Goal: Information Seeking & Learning: Learn about a topic

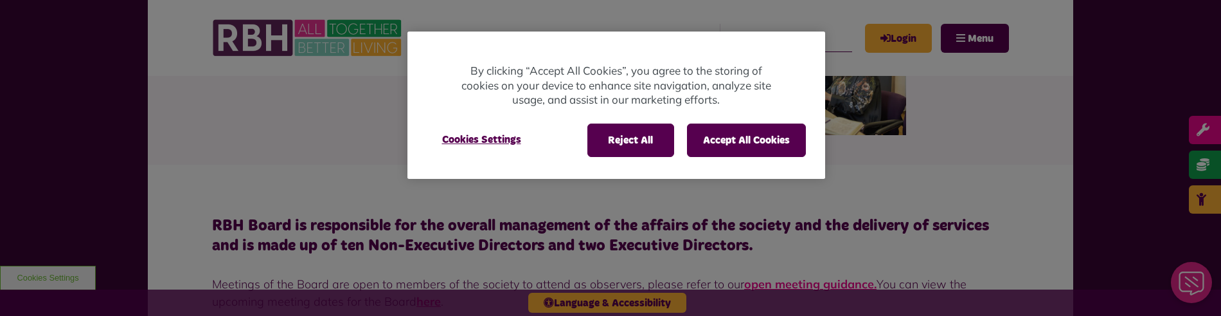
scroll to position [129, 0]
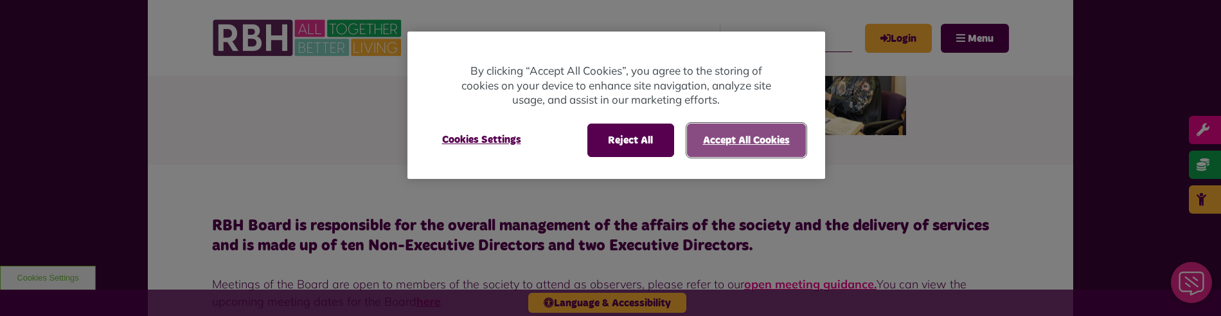
click at [743, 137] on button "Accept All Cookies" at bounding box center [746, 139] width 119 height 33
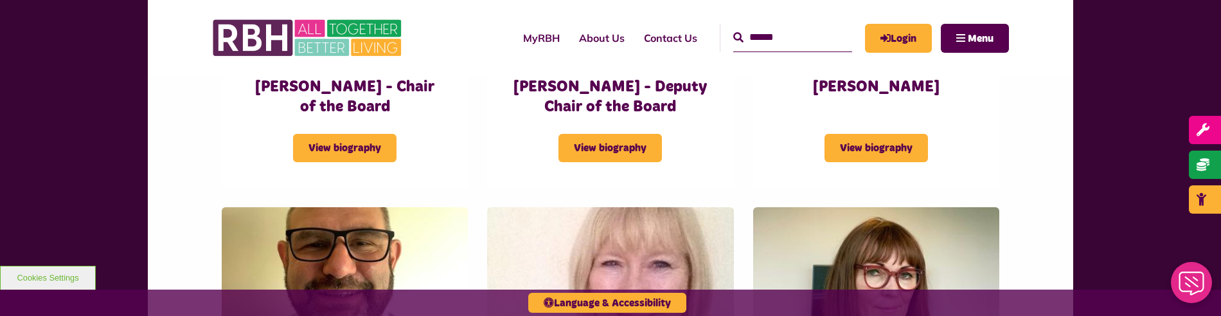
scroll to position [707, 0]
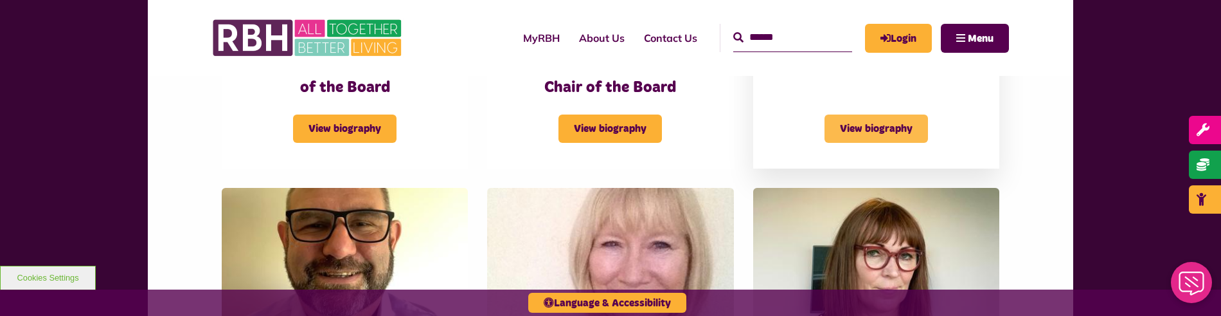
click at [861, 131] on span "View biography" at bounding box center [876, 128] width 103 height 28
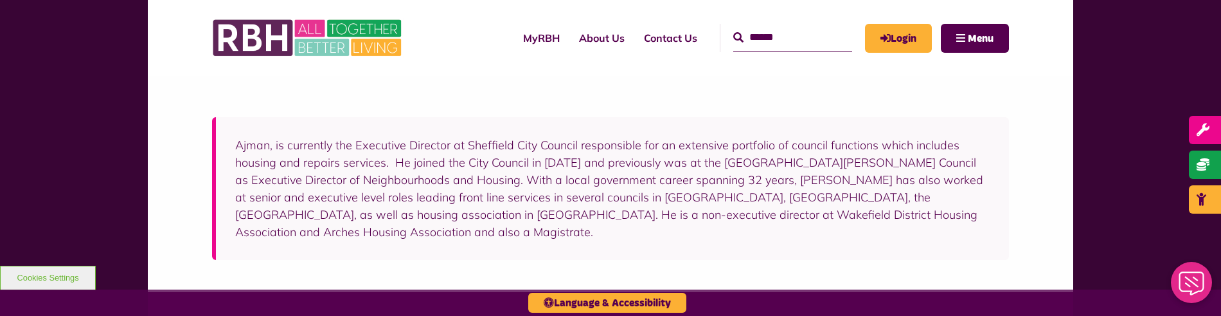
scroll to position [129, 0]
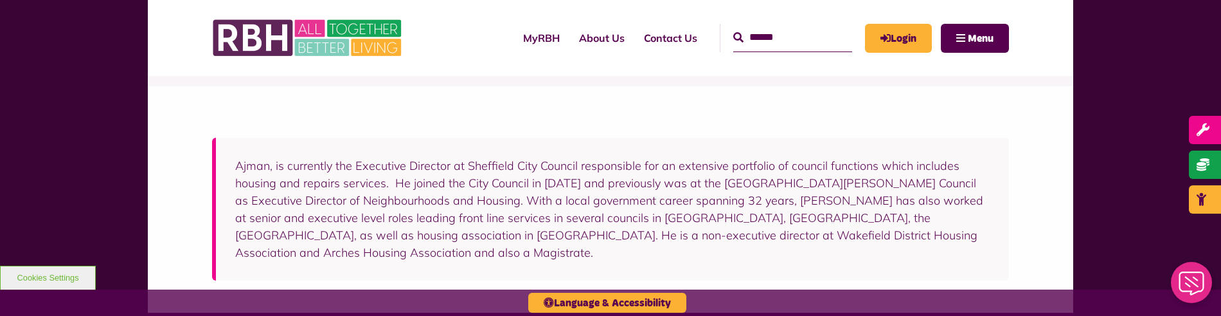
click at [474, 174] on p "Ajman, is currently the Executive Director at Sheffield City Council responsibl…" at bounding box center [612, 209] width 755 height 104
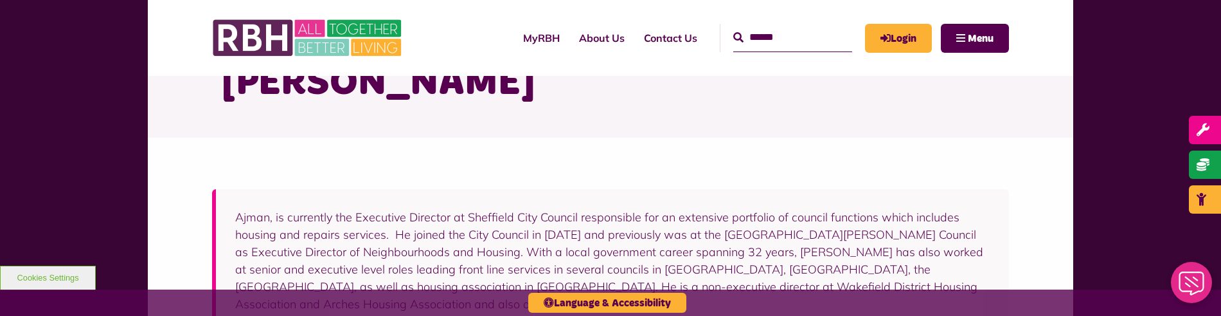
scroll to position [0, 0]
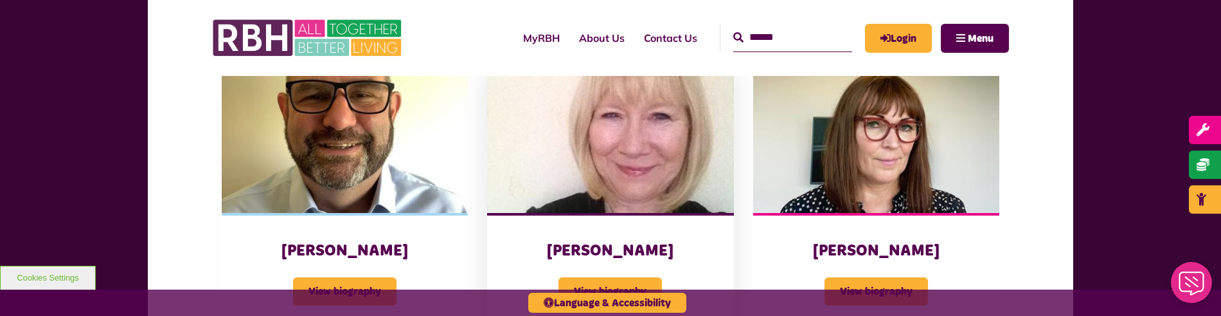
scroll to position [900, 0]
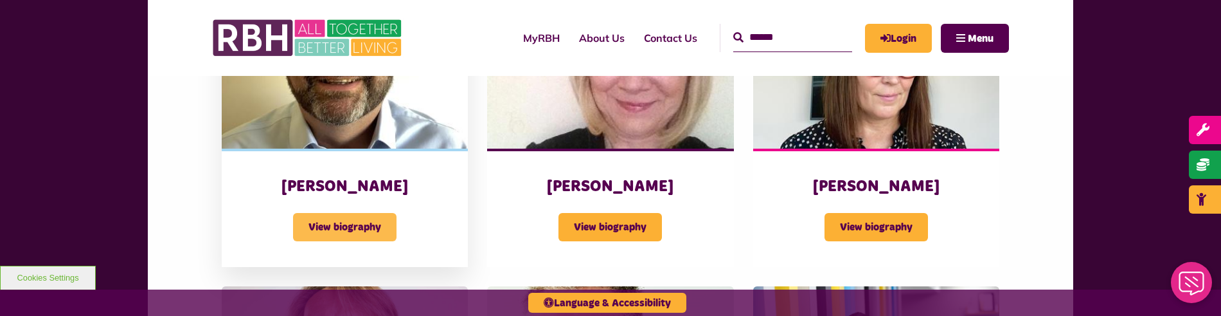
click at [364, 220] on span "View biography" at bounding box center [344, 227] width 103 height 28
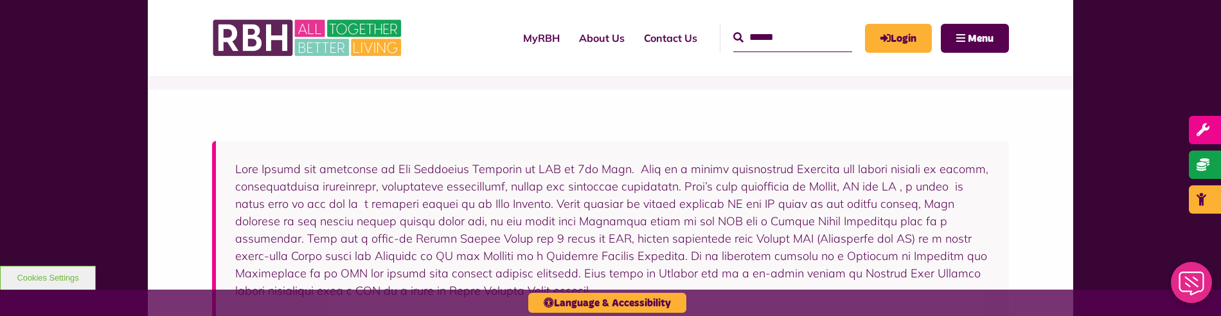
scroll to position [129, 0]
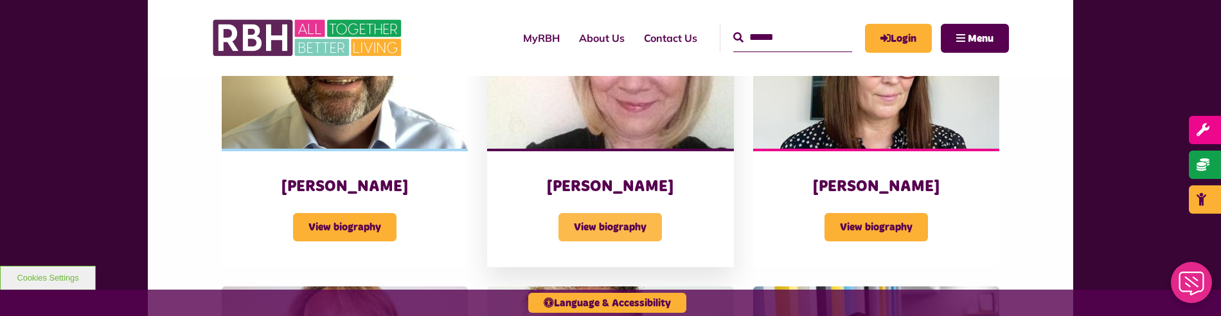
click at [619, 221] on span "View biography" at bounding box center [610, 227] width 103 height 28
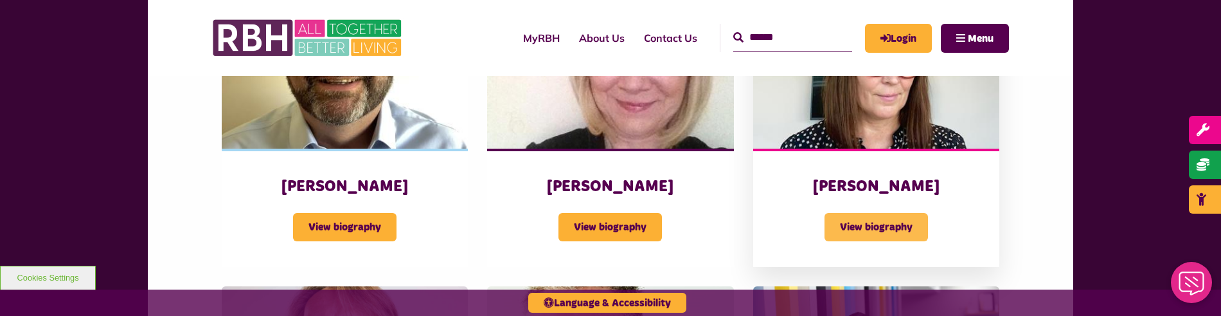
click at [875, 231] on span "View biography" at bounding box center [876, 227] width 103 height 28
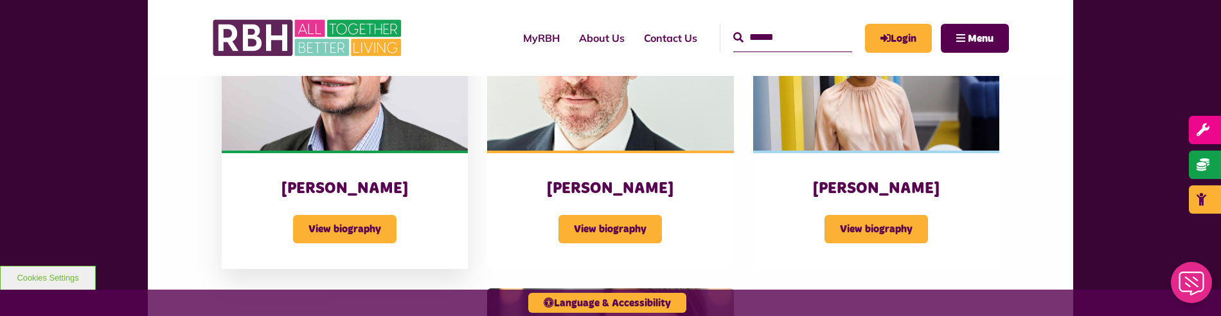
scroll to position [1221, 0]
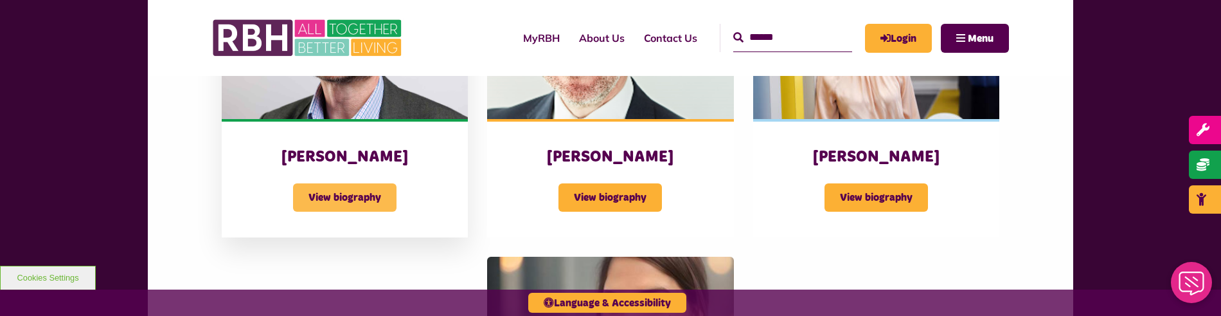
click at [345, 196] on span "View biography" at bounding box center [344, 197] width 103 height 28
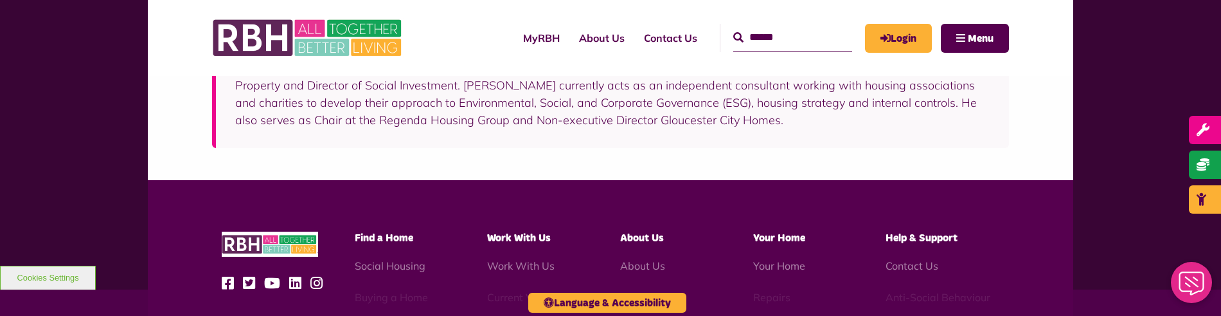
scroll to position [257, 0]
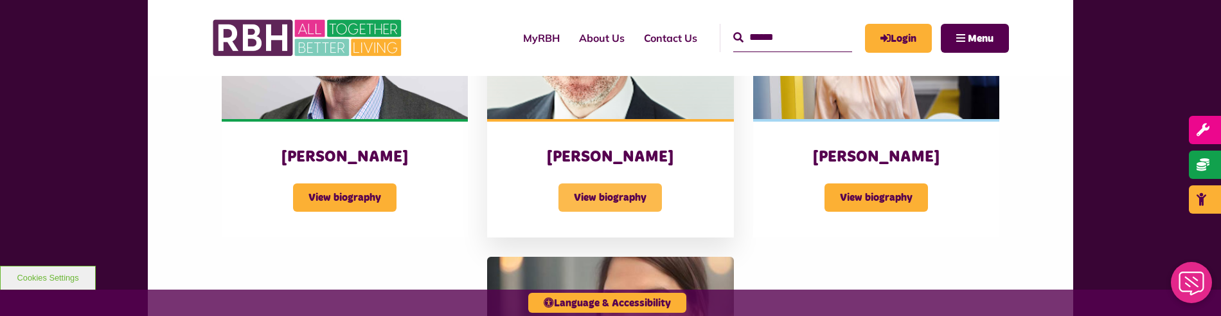
click at [620, 195] on span "View biography" at bounding box center [610, 197] width 103 height 28
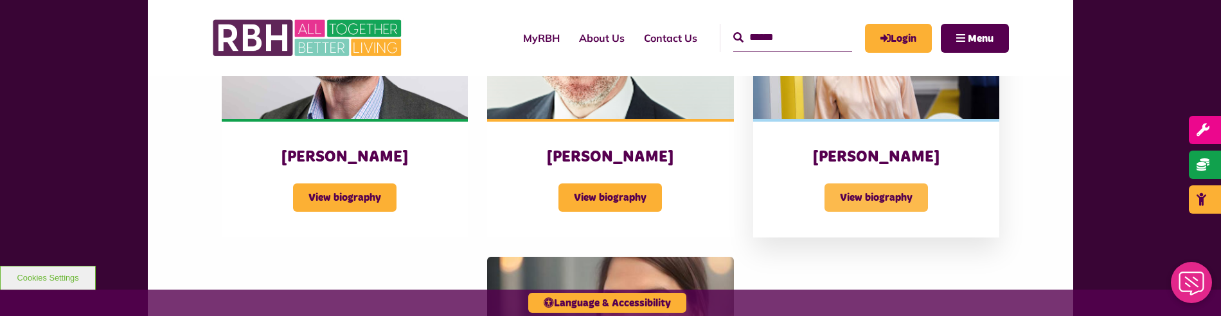
click at [882, 197] on span "View biography" at bounding box center [876, 197] width 103 height 28
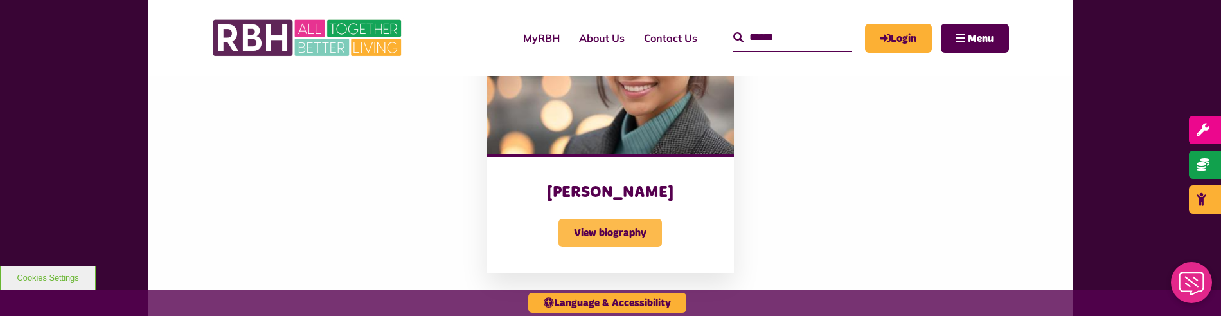
scroll to position [1478, 0]
click at [597, 232] on span "View biography" at bounding box center [610, 232] width 103 height 28
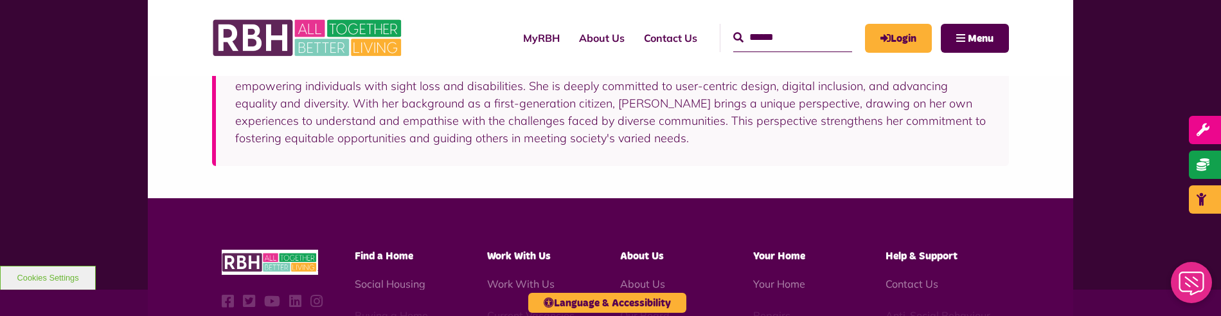
scroll to position [514, 0]
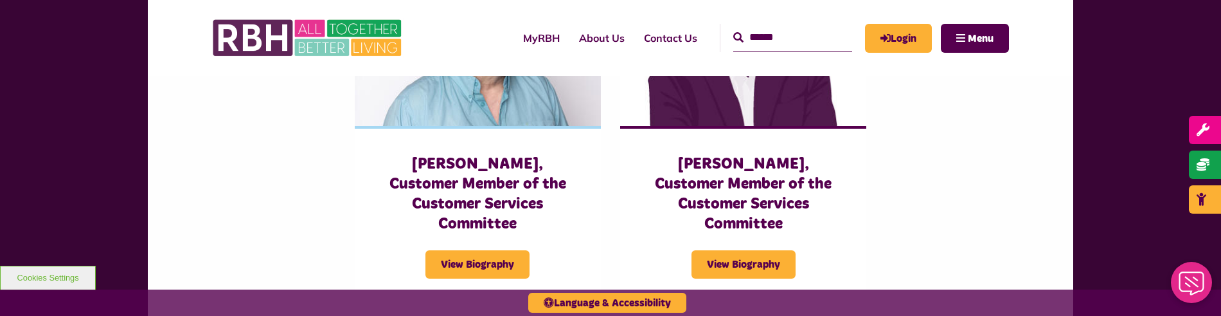
scroll to position [3085, 0]
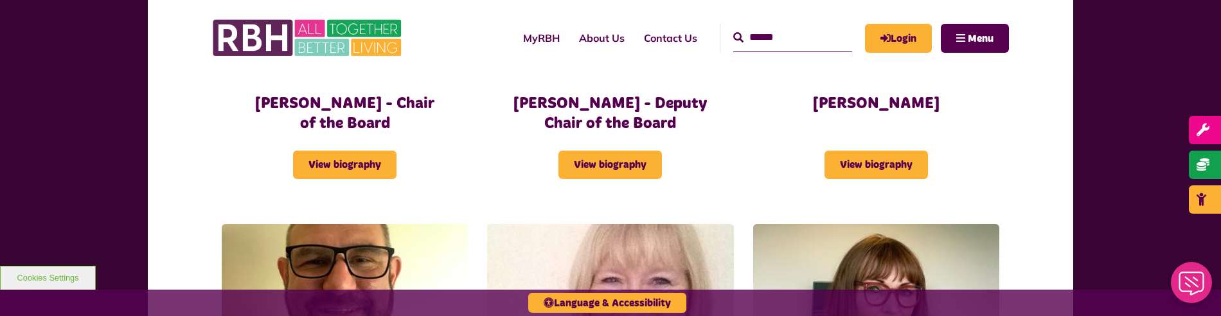
scroll to position [668, 0]
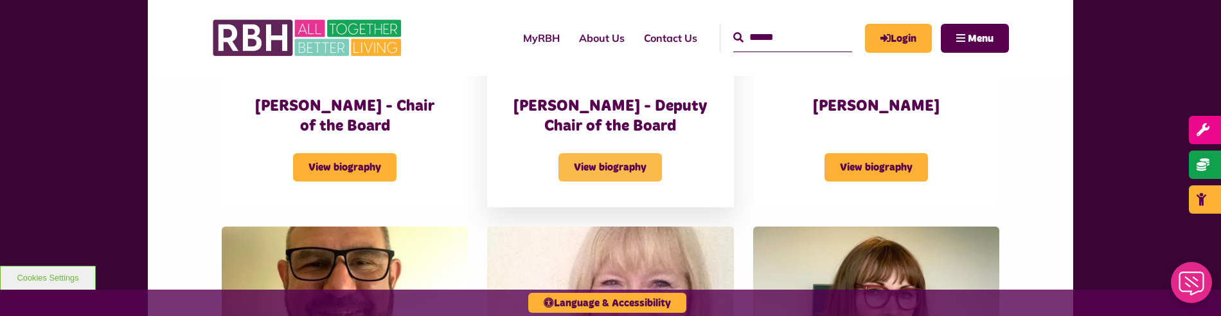
click at [614, 174] on span "View biography" at bounding box center [610, 167] width 103 height 28
